Goal: Transaction & Acquisition: Download file/media

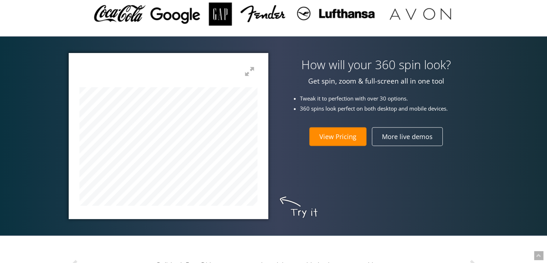
scroll to position [216, 0]
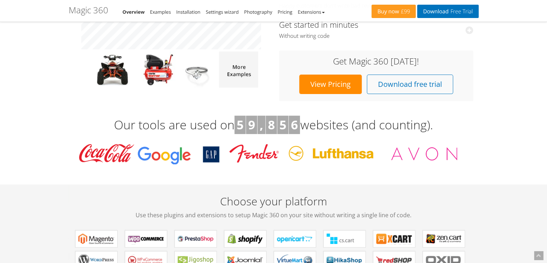
scroll to position [180, 0]
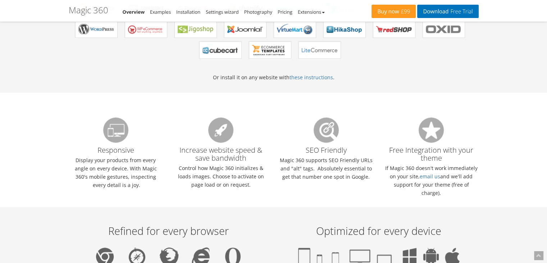
scroll to position [396, 0]
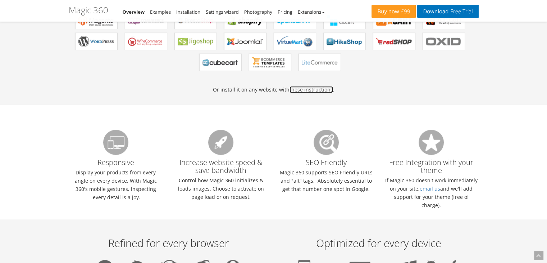
click at [316, 88] on link "these instructions" at bounding box center [312, 89] width 44 height 7
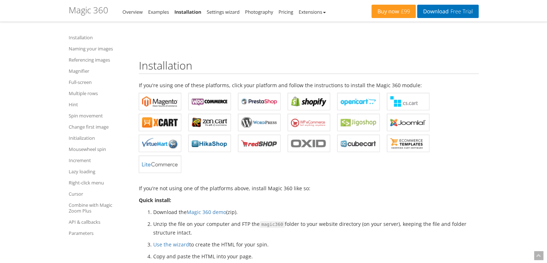
scroll to position [180, 0]
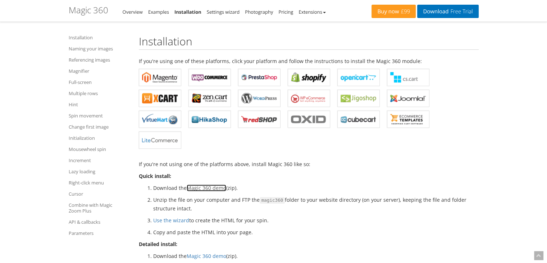
click at [206, 188] on link "Magic 360 demo" at bounding box center [207, 187] width 40 height 7
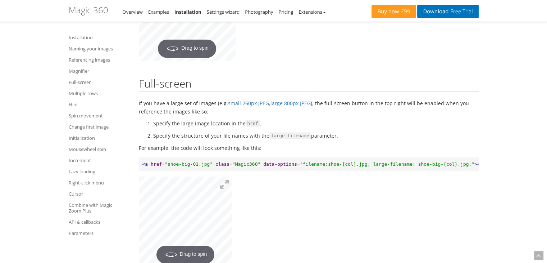
scroll to position [1907, 0]
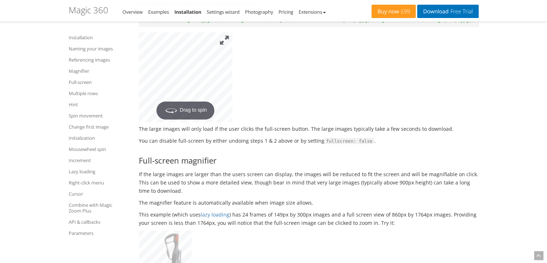
click at [227, 48] on button at bounding box center [225, 40] width 16 height 16
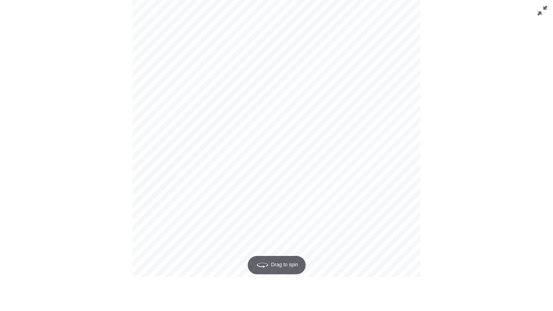
click at [541, 14] on button at bounding box center [542, 11] width 22 height 22
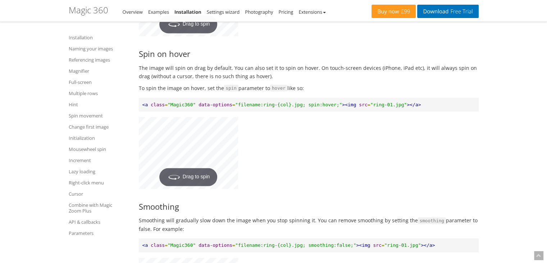
scroll to position [4319, 0]
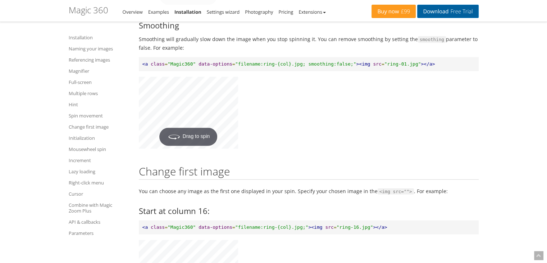
click at [435, 13] on link "Download Free Trial" at bounding box center [447, 11] width 61 height 13
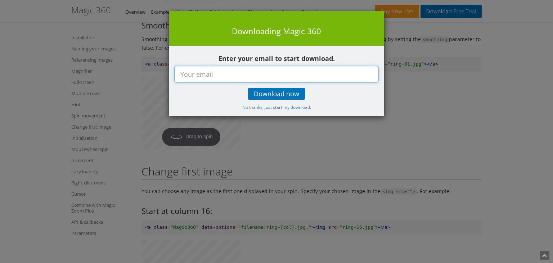
click at [198, 74] on input "text" at bounding box center [276, 74] width 204 height 17
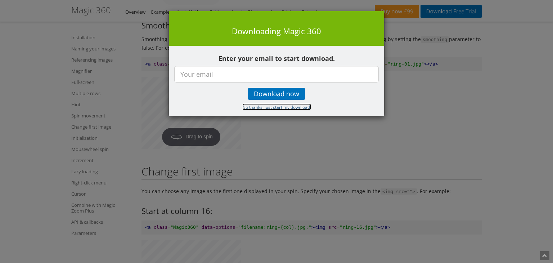
click at [281, 108] on small "No thanks, just start my download." at bounding box center [276, 107] width 69 height 6
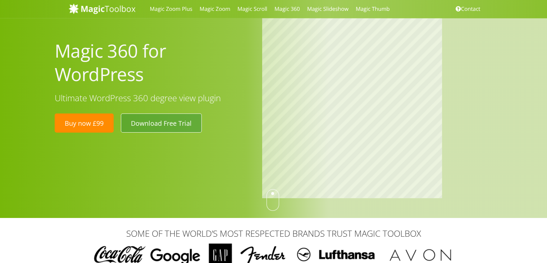
click at [155, 122] on link "Download Free Trial" at bounding box center [161, 122] width 81 height 19
click at [187, 121] on link "Download Free Trial" at bounding box center [161, 122] width 81 height 19
